Goal: Task Accomplishment & Management: Use online tool/utility

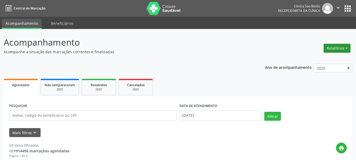
click at [331, 48] on button "Relatórios" at bounding box center [337, 48] width 27 height 9
click at [342, 46] on button "Relatórios" at bounding box center [337, 48] width 27 height 9
click at [339, 46] on button "Relatórios" at bounding box center [337, 48] width 27 height 9
click at [315, 57] on link "Agendamentos" at bounding box center [321, 59] width 57 height 7
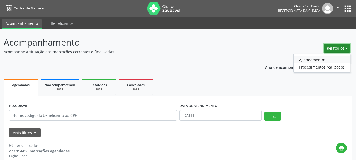
select select "8"
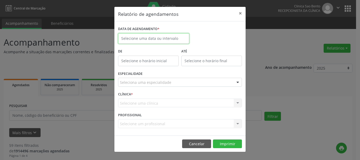
click at [143, 38] on input "text" at bounding box center [153, 38] width 71 height 11
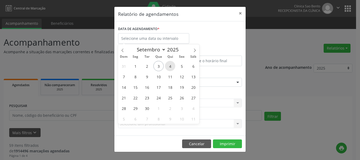
click at [172, 66] on span "4" at bounding box center [170, 66] width 10 height 10
type input "[DATE]"
click at [172, 66] on span "4" at bounding box center [170, 66] width 10 height 10
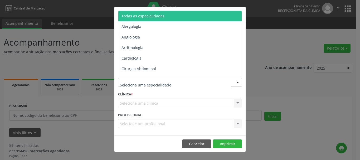
click at [167, 17] on span "Todas as especialidades" at bounding box center [180, 16] width 124 height 11
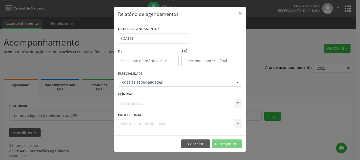
click at [167, 17] on span "Todas as especialidades" at bounding box center [180, 16] width 124 height 11
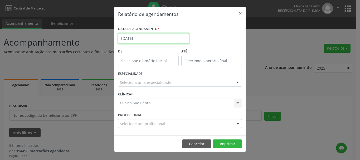
click at [141, 35] on input "[DATE]" at bounding box center [153, 38] width 71 height 11
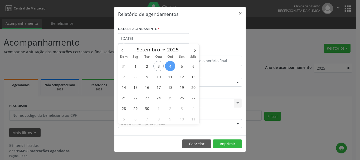
click at [172, 65] on span "4" at bounding box center [170, 66] width 10 height 10
type input "[DATE]"
click at [172, 65] on span "4" at bounding box center [170, 66] width 10 height 10
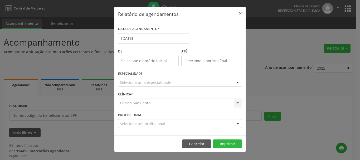
click at [215, 79] on div "Seleciona uma especialidade" at bounding box center [180, 82] width 124 height 9
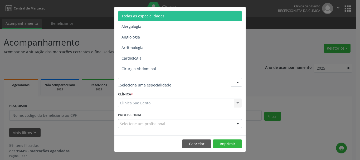
click at [168, 13] on span "Todas as especialidades" at bounding box center [180, 16] width 124 height 11
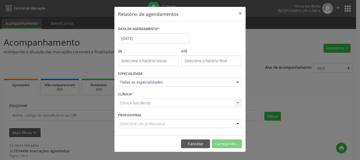
click at [168, 13] on span "Todas as especialidades" at bounding box center [180, 16] width 124 height 11
click at [205, 81] on div "Seleciona uma especialidade" at bounding box center [180, 82] width 124 height 9
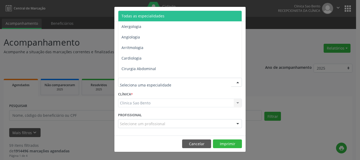
click at [200, 11] on span "Todas as especialidades" at bounding box center [180, 16] width 124 height 11
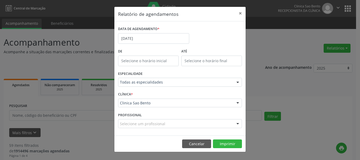
click at [200, 14] on header "Relatório de agendamentos ×" at bounding box center [179, 14] width 131 height 14
click at [235, 143] on button "Imprimir" at bounding box center [227, 143] width 29 height 9
